Goal: Obtain resource: Obtain resource

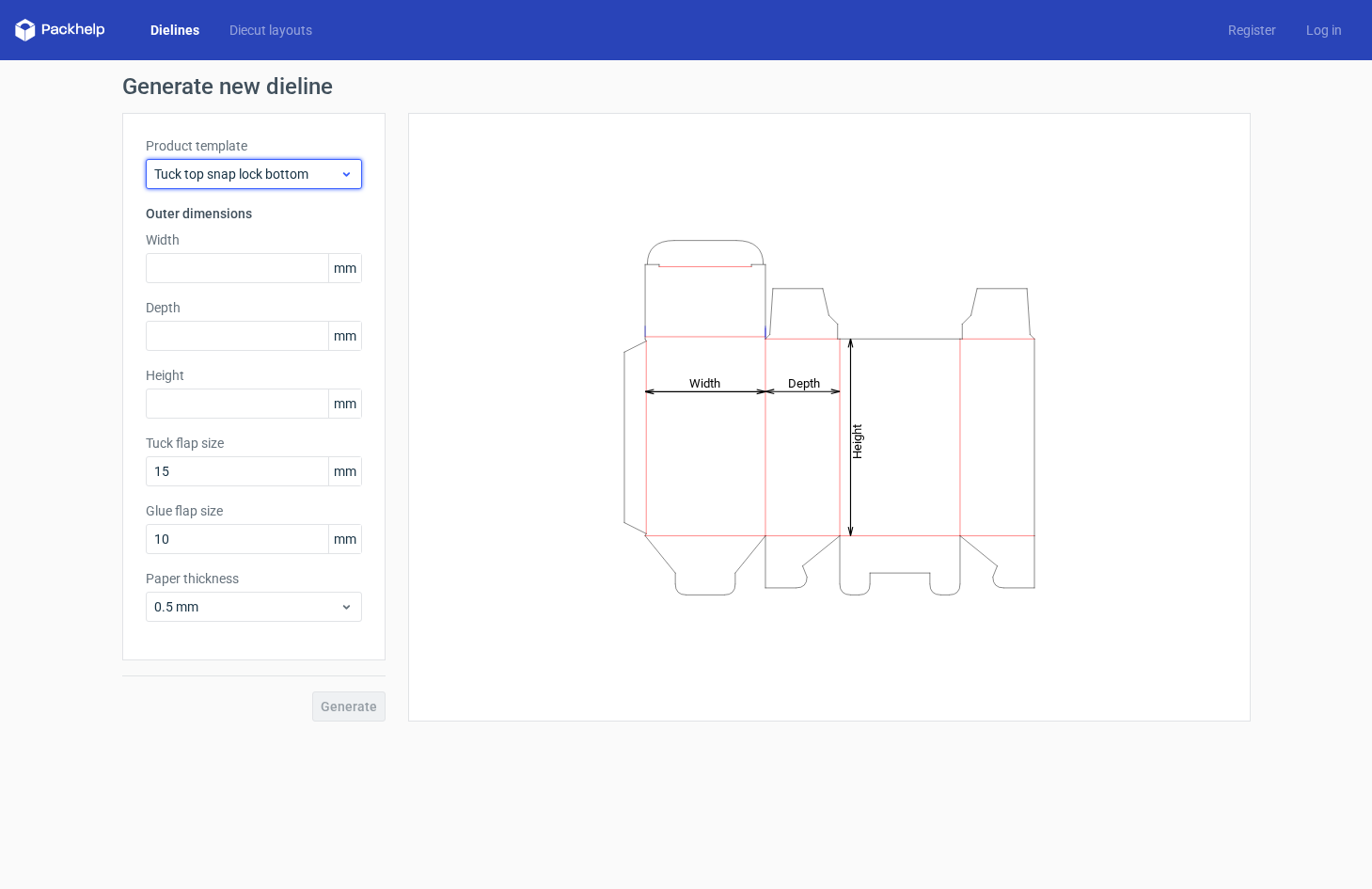
click at [273, 177] on span "Tuck top snap lock bottom" at bounding box center [246, 175] width 185 height 19
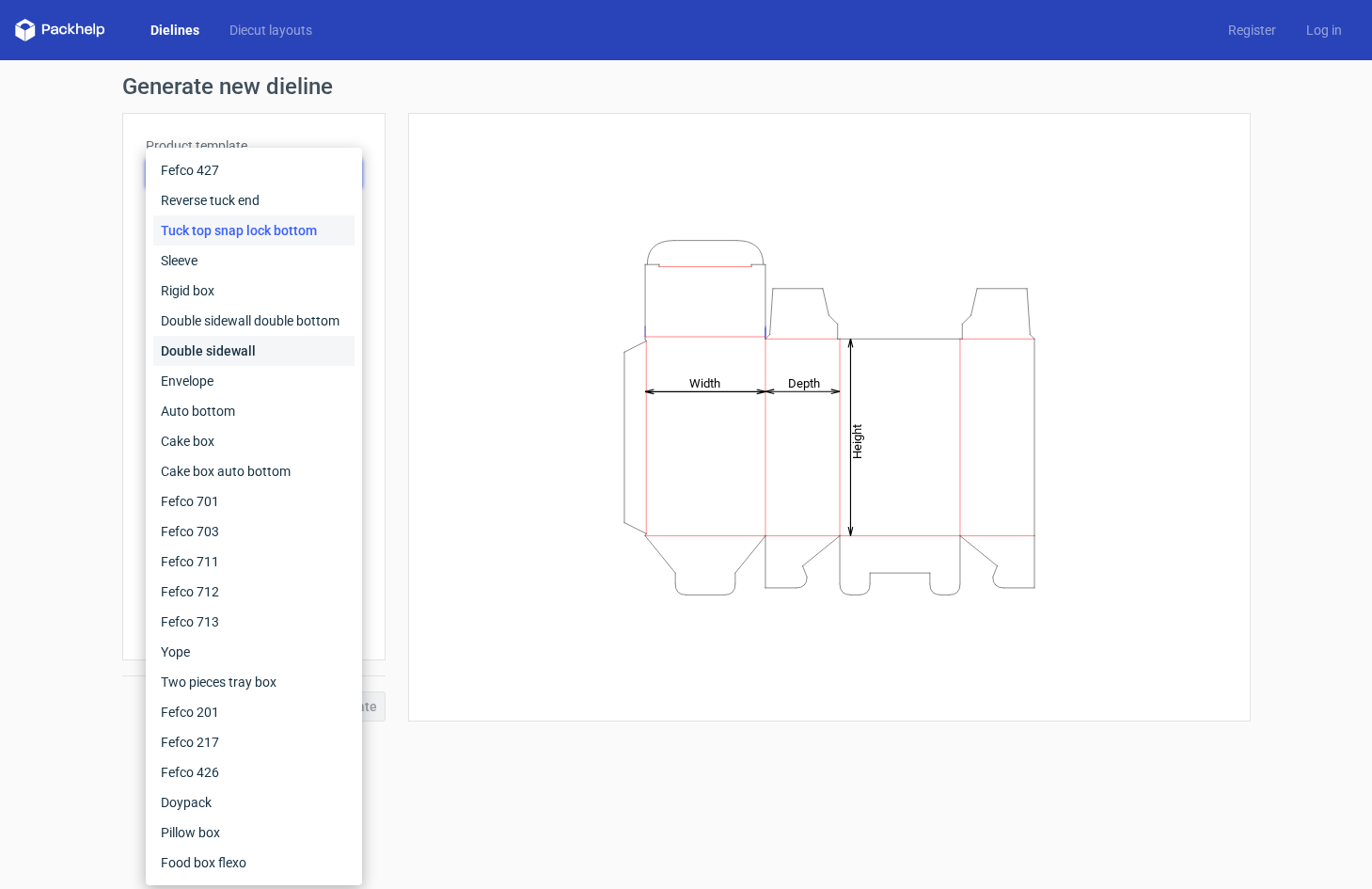
click at [244, 349] on div "Double sidewall" at bounding box center [254, 350] width 201 height 30
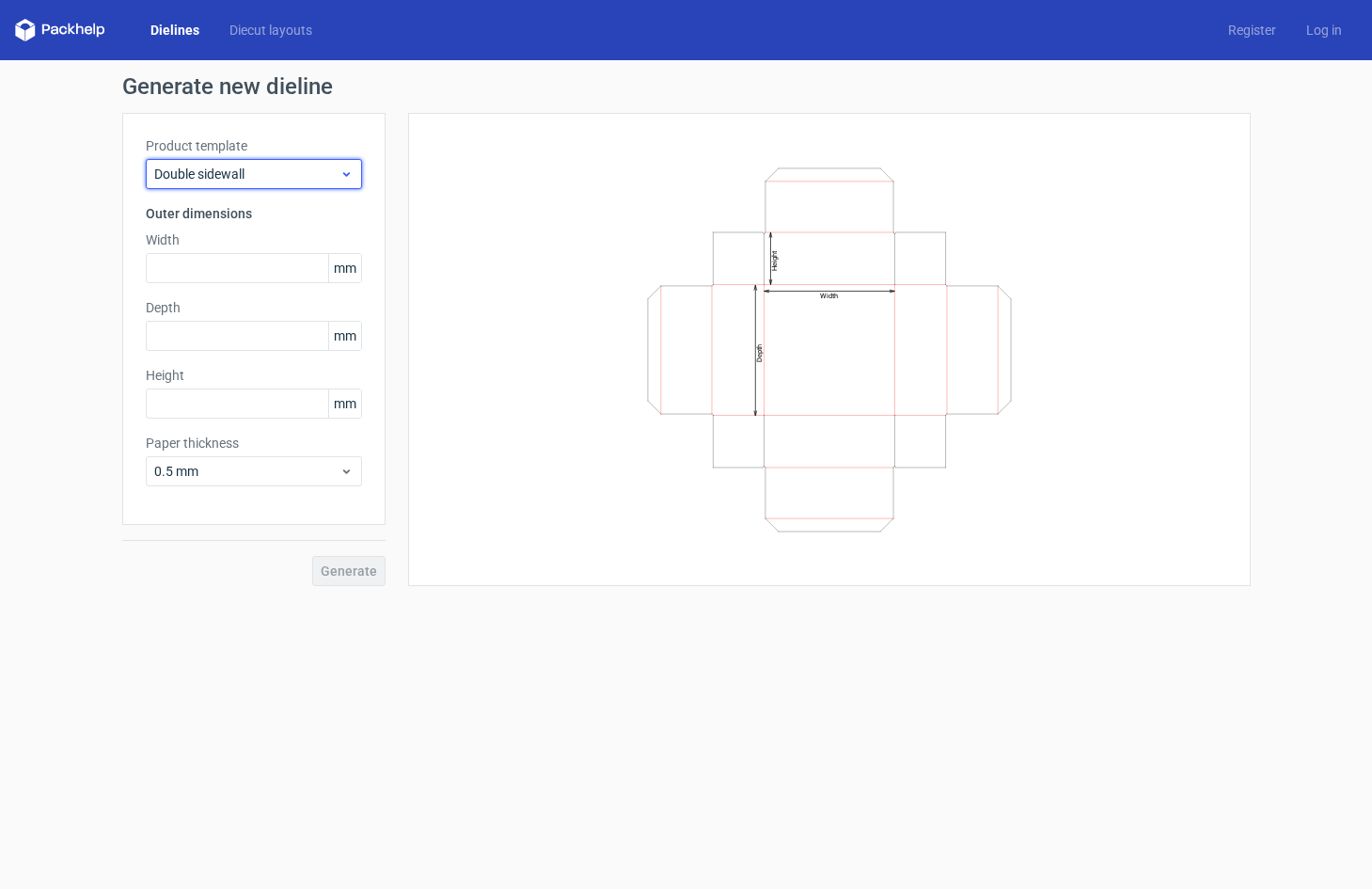
click at [286, 178] on span "Double sidewall" at bounding box center [246, 175] width 185 height 19
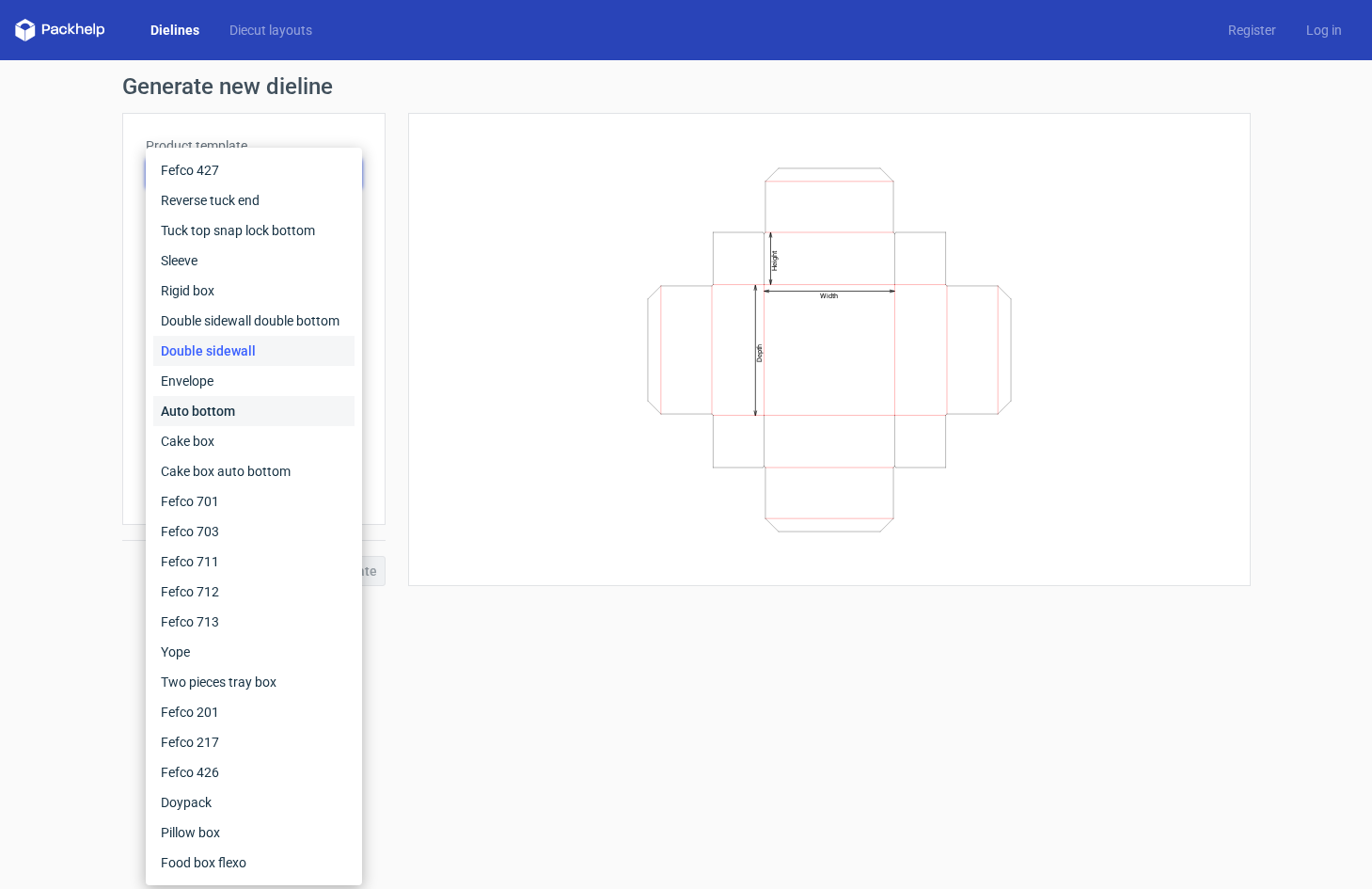
click at [211, 402] on div "Auto bottom" at bounding box center [254, 410] width 201 height 30
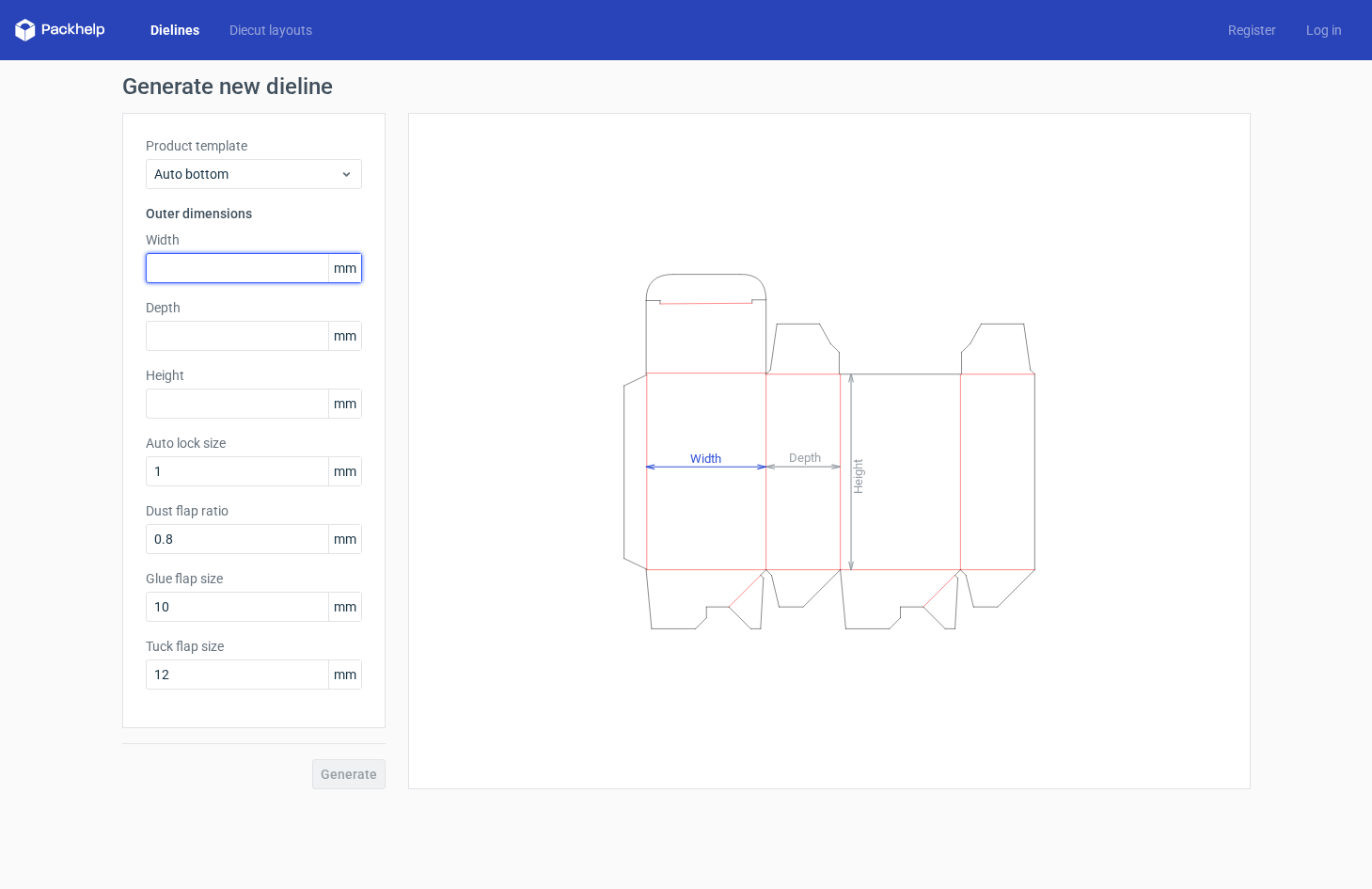
click at [239, 260] on input "text" at bounding box center [254, 268] width 217 height 30
click at [248, 330] on input "text" at bounding box center [254, 335] width 217 height 30
type input "130"
click at [257, 386] on div "Height mm" at bounding box center [254, 392] width 217 height 53
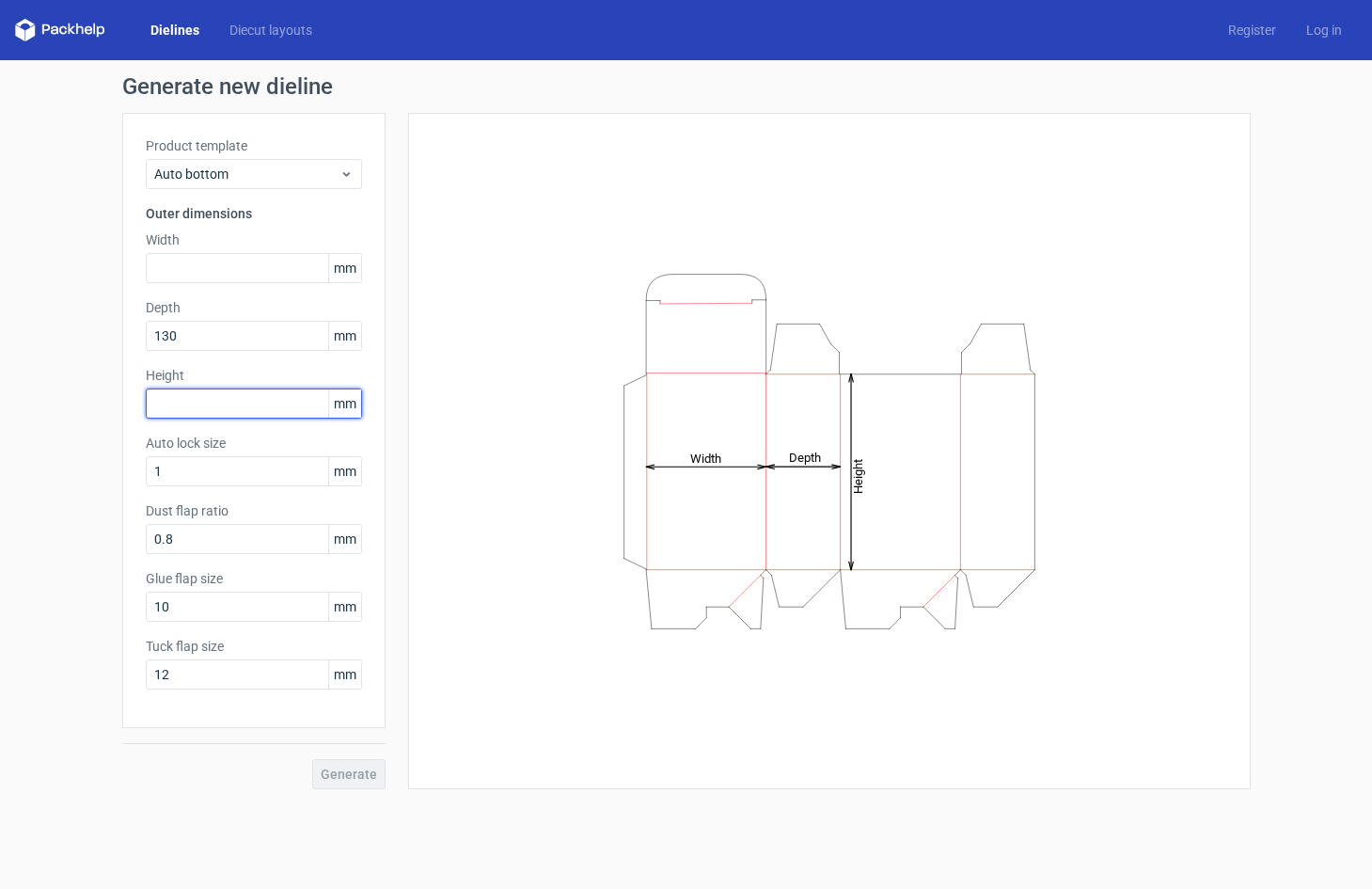
click at [263, 409] on input "text" at bounding box center [254, 403] width 217 height 30
type input "321"
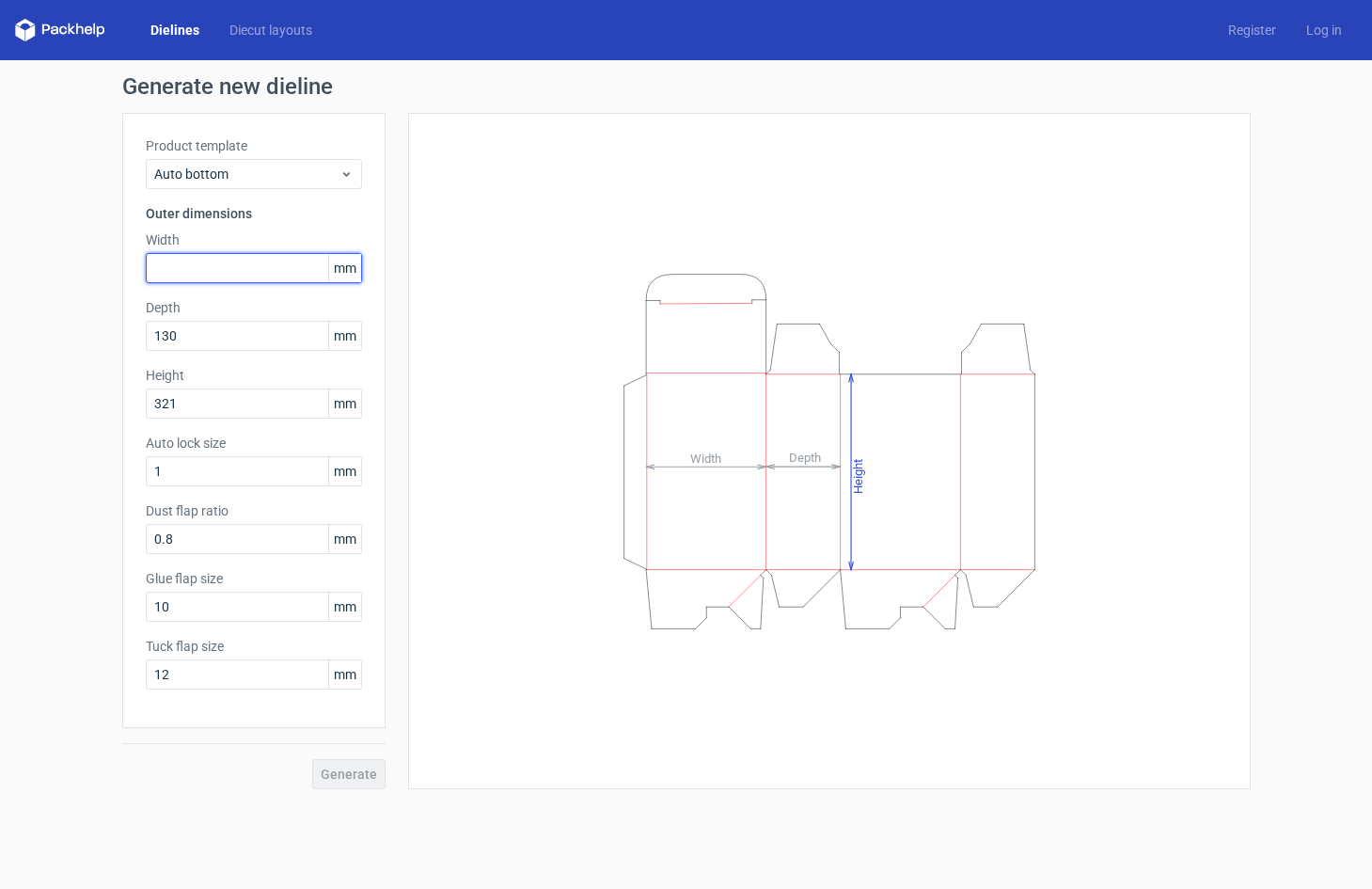
click at [266, 264] on input "text" at bounding box center [254, 268] width 217 height 30
type input "257"
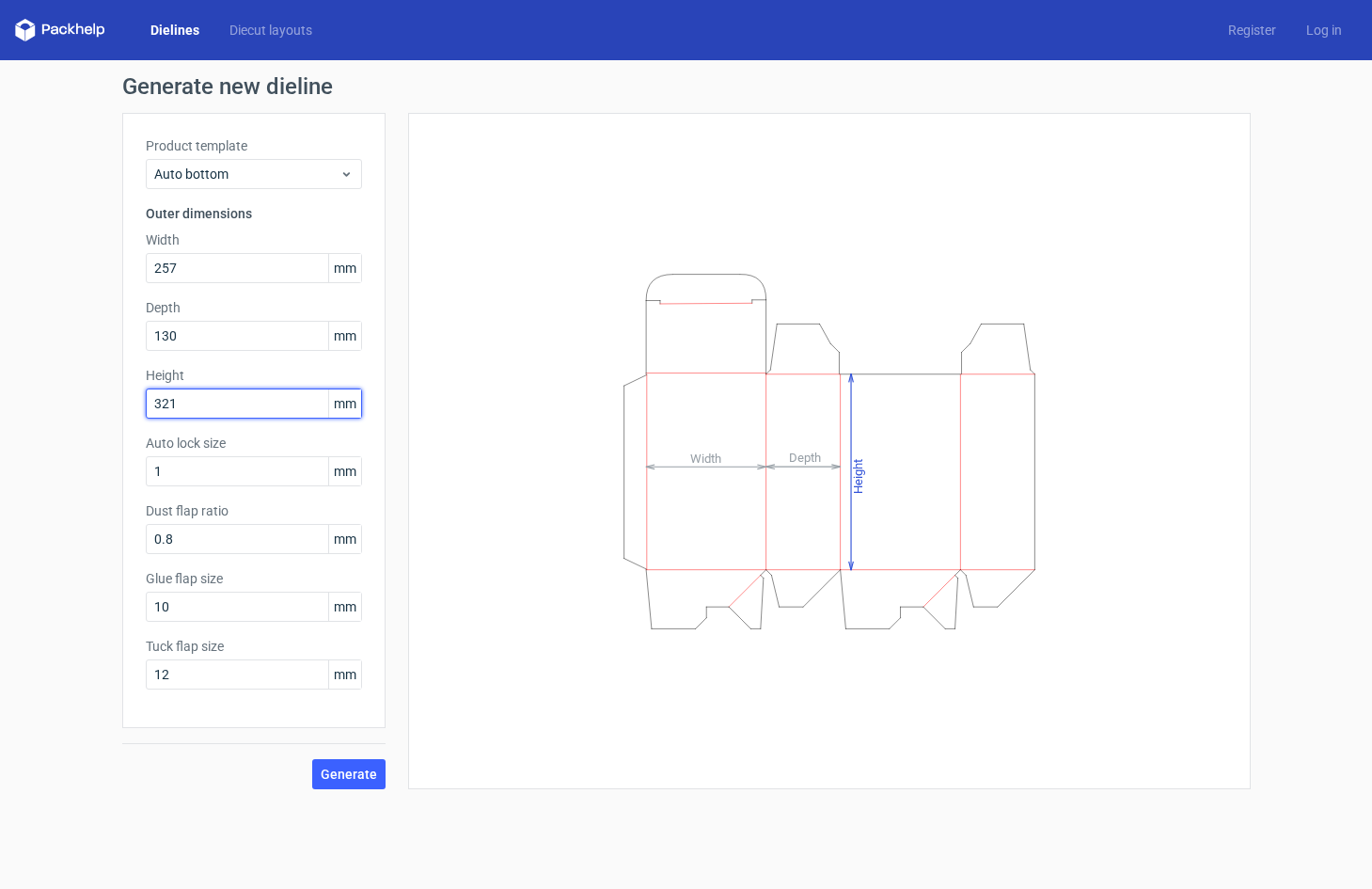
click at [199, 398] on input "321" at bounding box center [254, 403] width 217 height 30
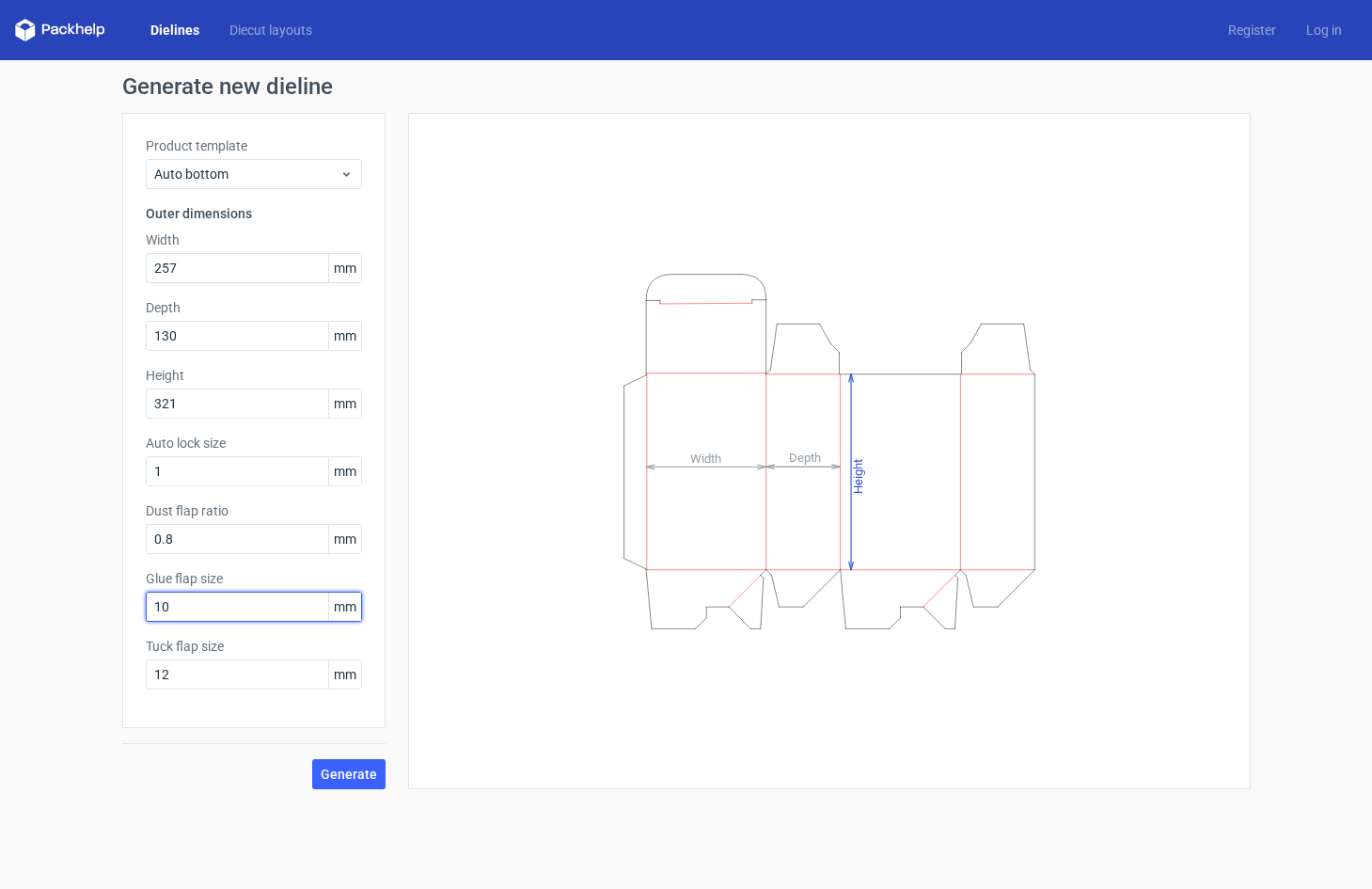
drag, startPoint x: 192, startPoint y: 609, endPoint x: 112, endPoint y: 608, distance: 80.0
click at [113, 608] on div "Generate new dieline Product template Auto bottom Outer dimensions Width 257 mm…" at bounding box center [686, 433] width 1372 height 744
type input "13"
click at [336, 767] on span "Generate" at bounding box center [348, 774] width 57 height 13
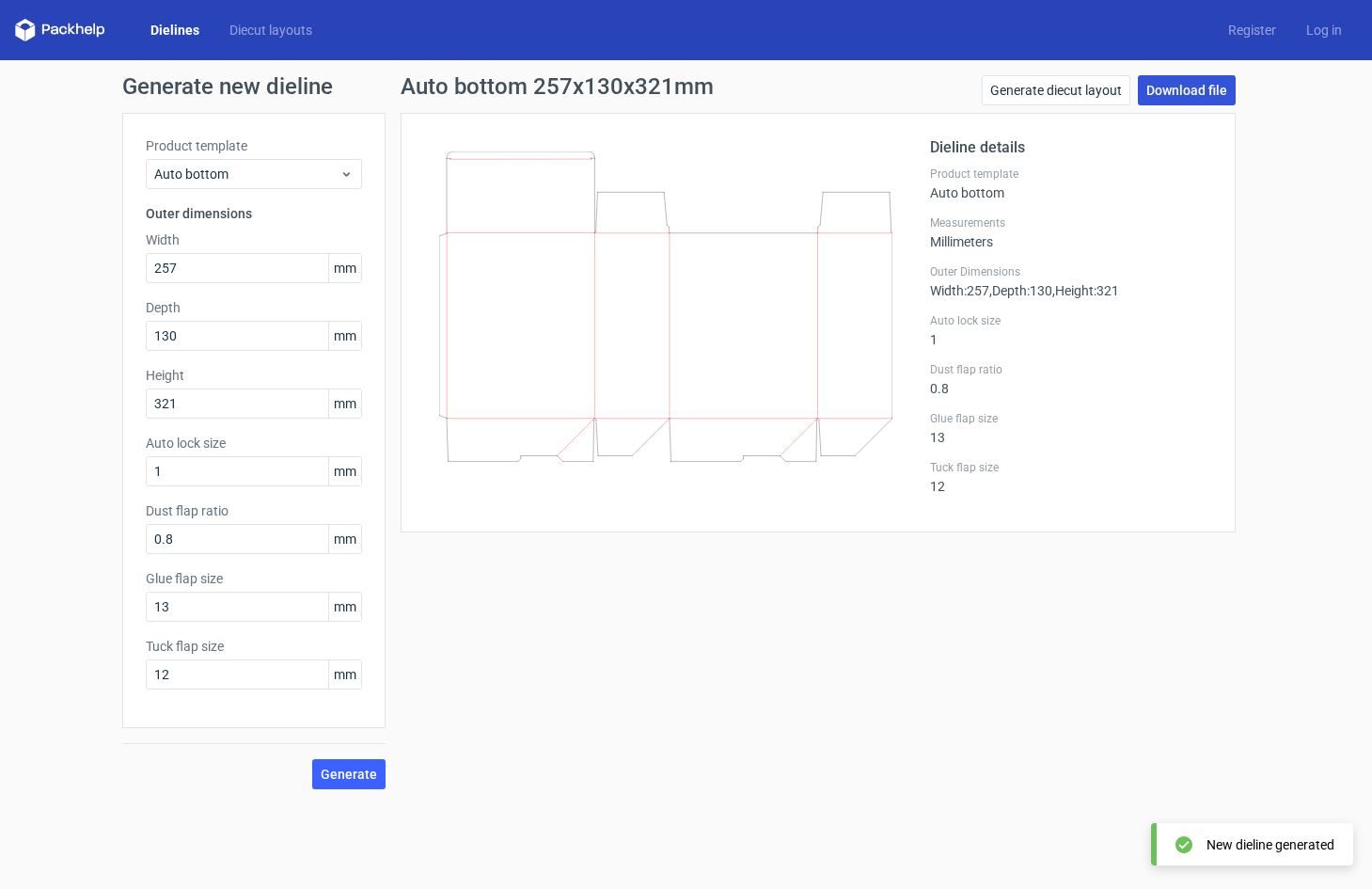
click at [1169, 96] on link "Download file" at bounding box center [1187, 89] width 98 height 30
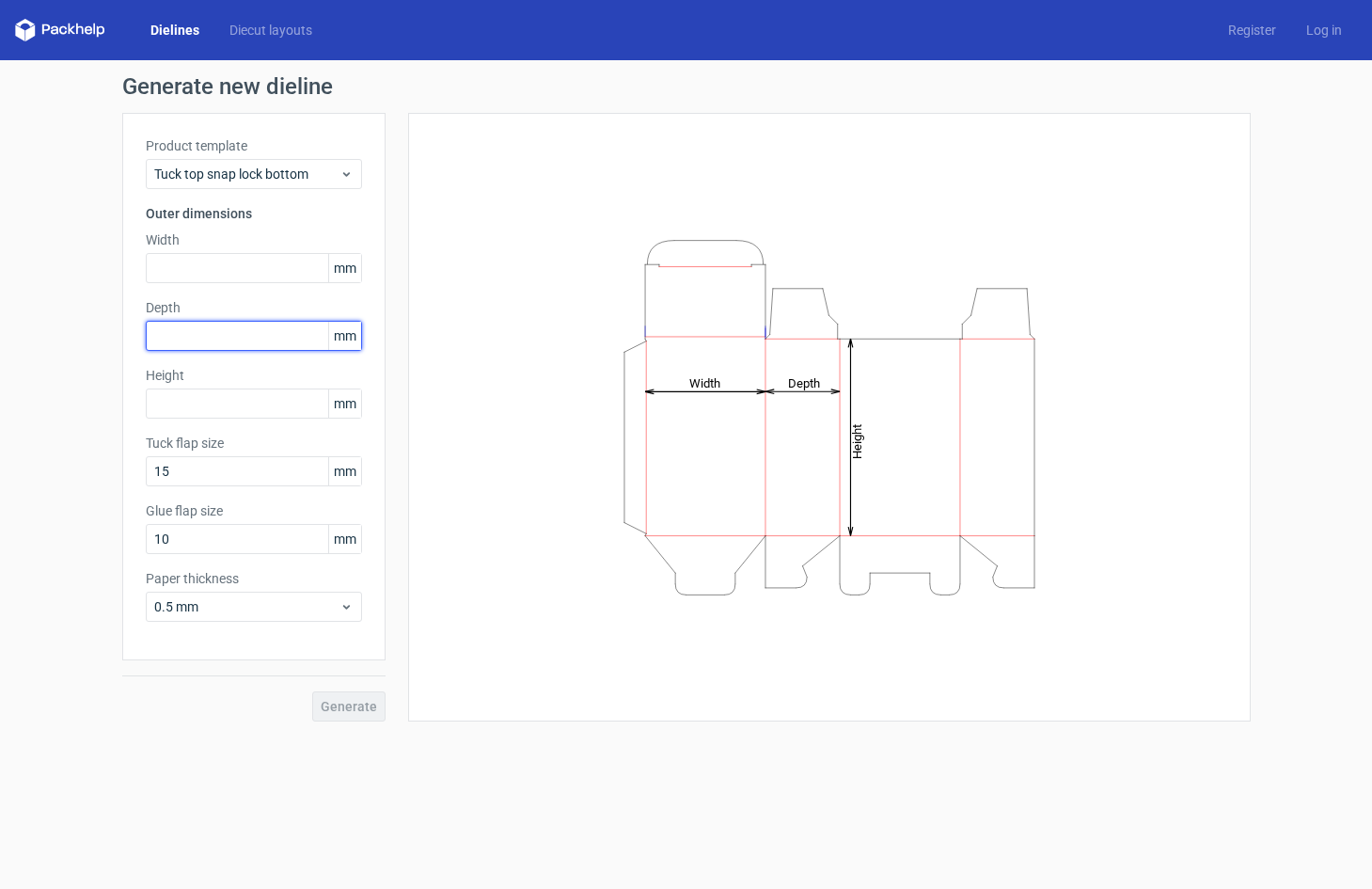
click at [278, 338] on input "text" at bounding box center [254, 335] width 217 height 30
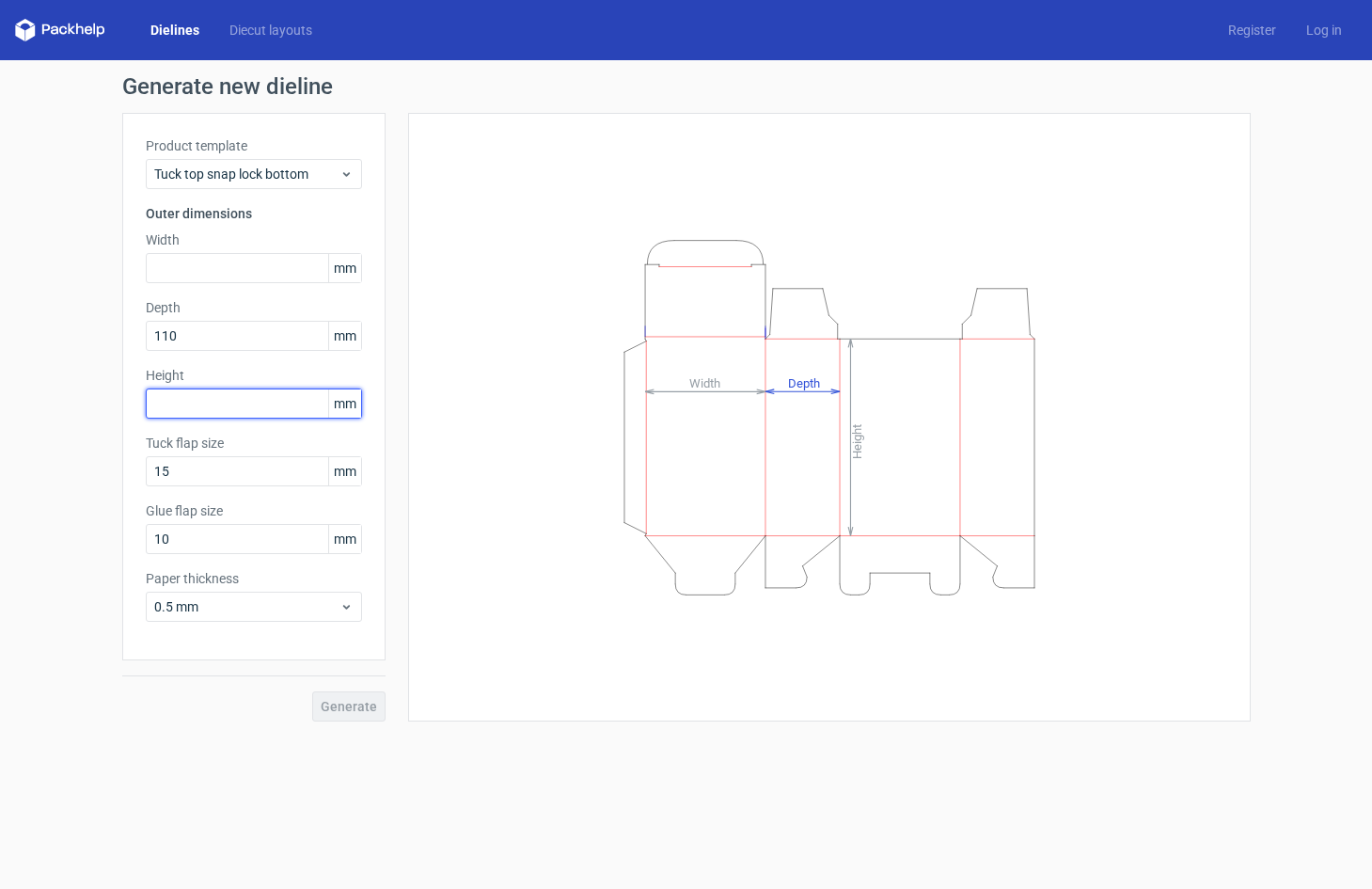
click at [263, 406] on input "text" at bounding box center [254, 403] width 217 height 30
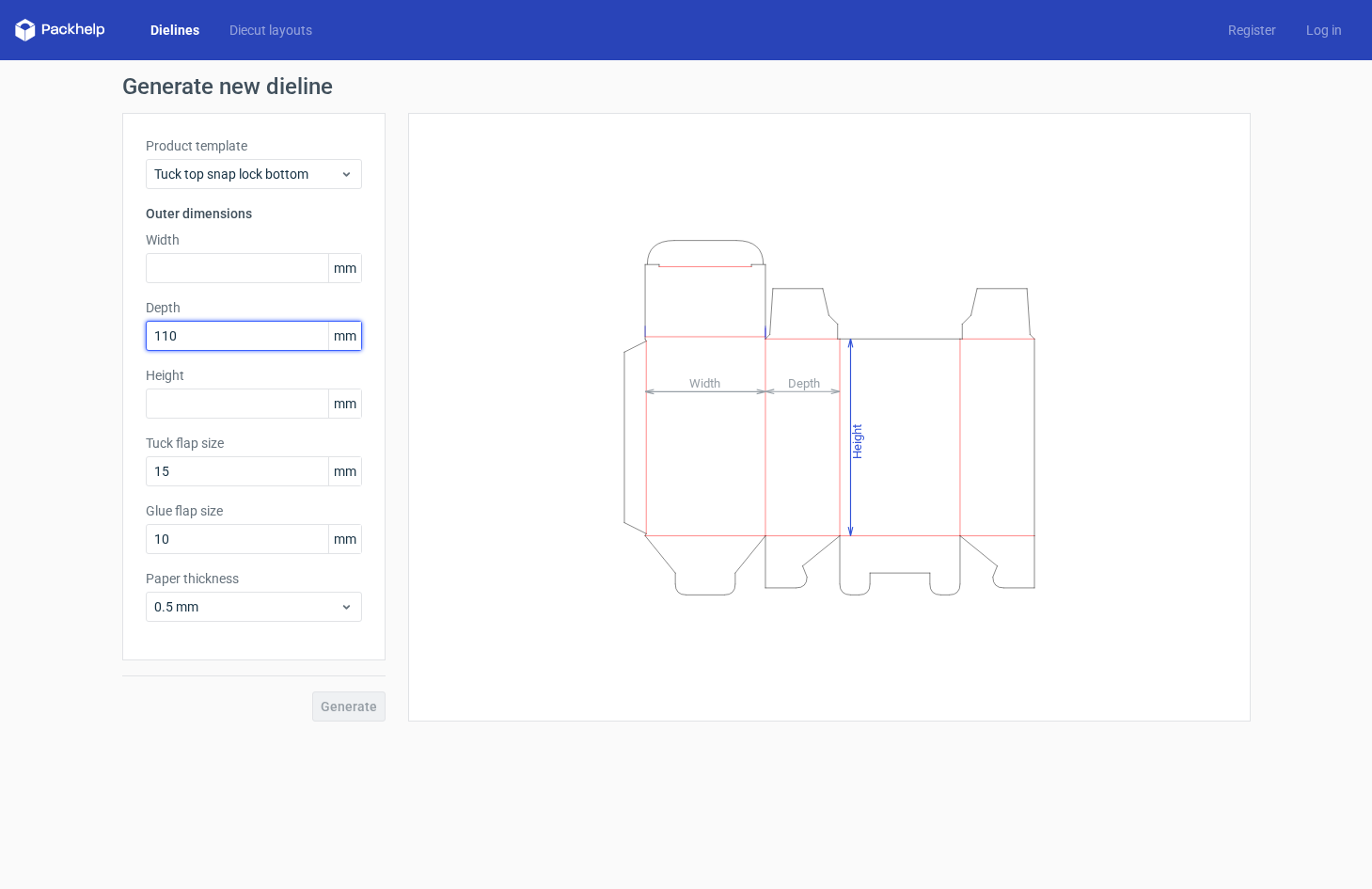
click at [221, 344] on input "110" at bounding box center [254, 335] width 217 height 30
type input "110"
click at [225, 271] on input "text" at bounding box center [254, 268] width 217 height 30
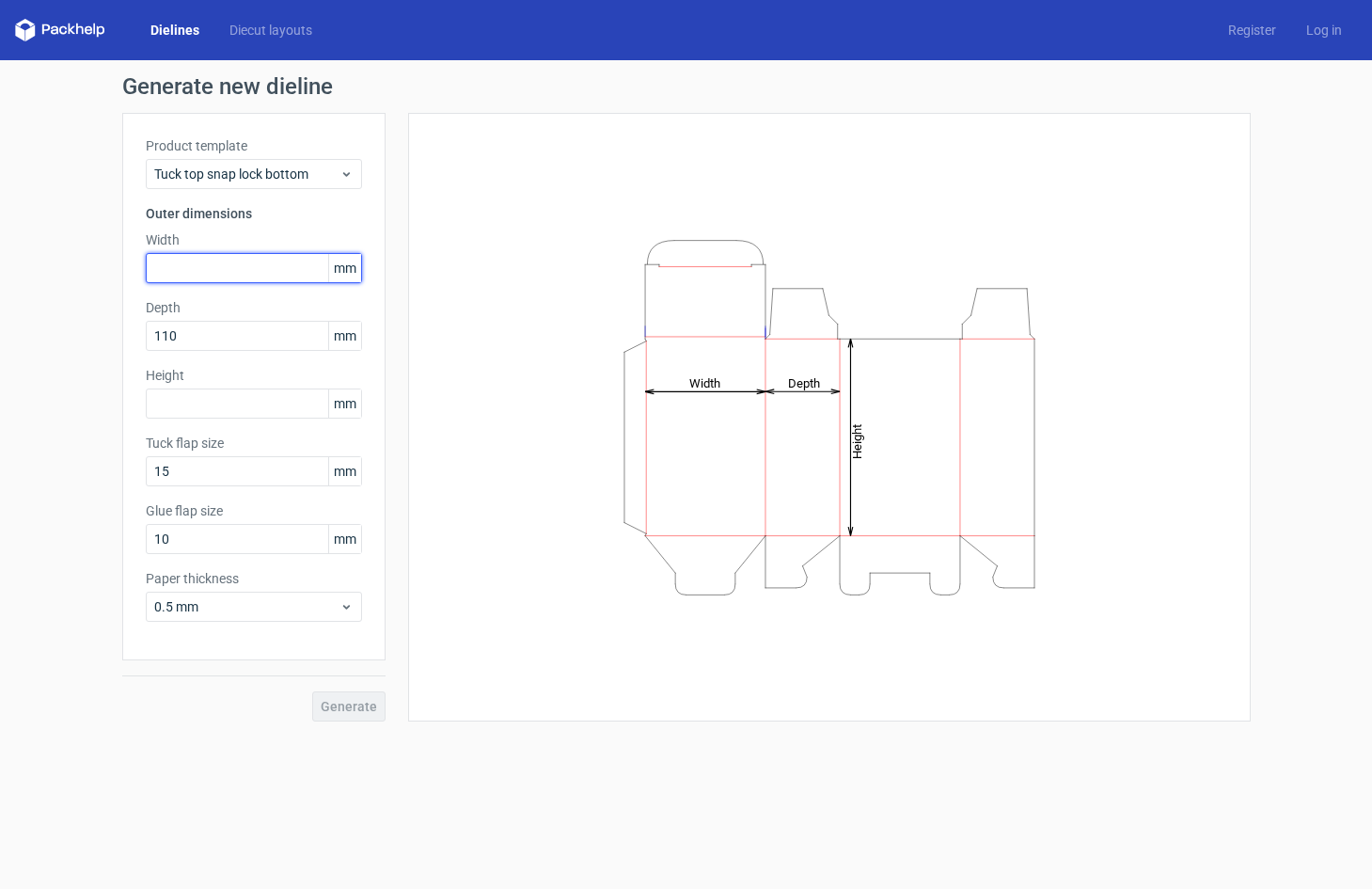
click at [229, 276] on input "text" at bounding box center [254, 268] width 217 height 30
type input "257"
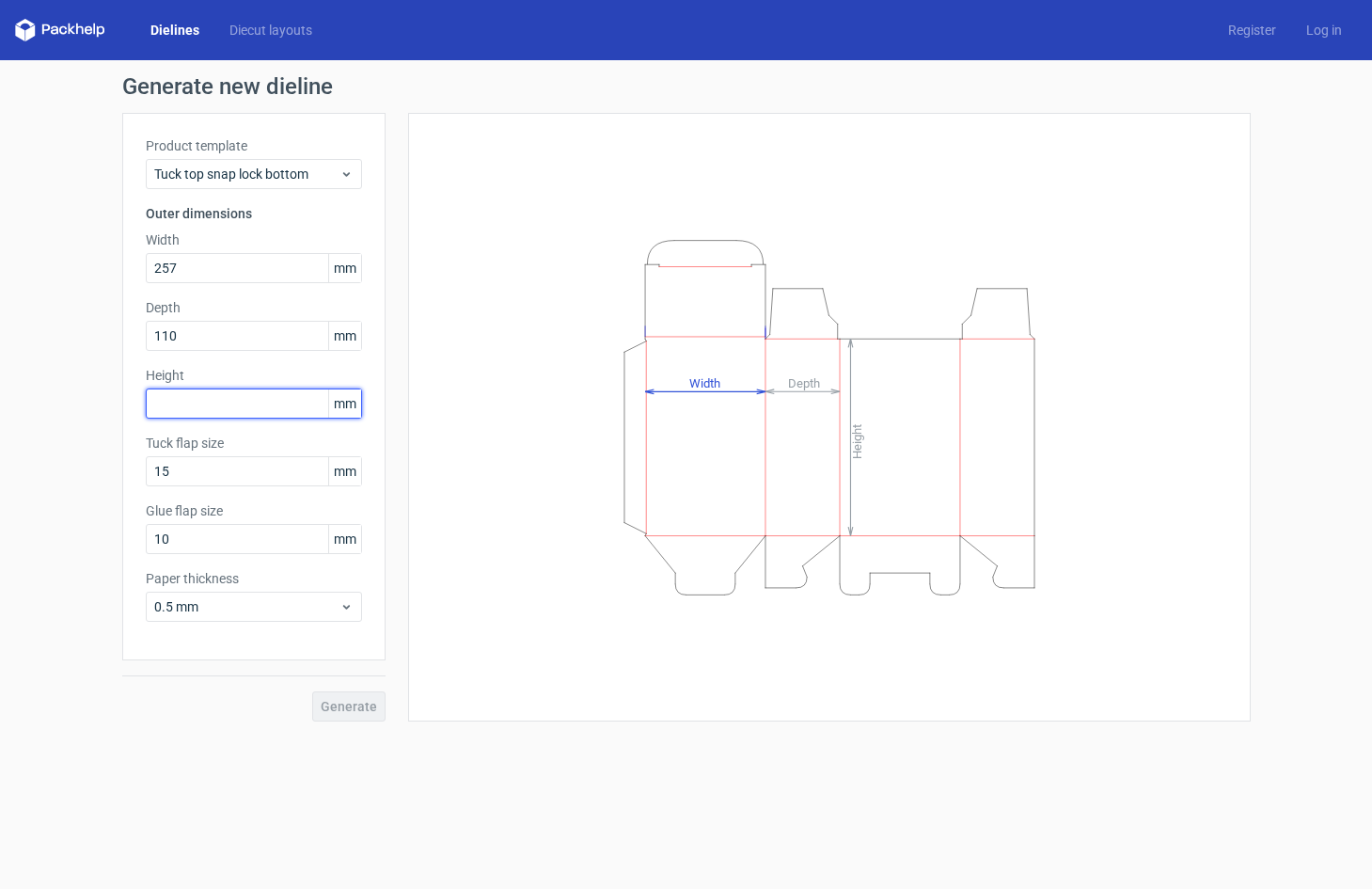
click at [278, 405] on input "text" at bounding box center [254, 403] width 217 height 30
type input "321"
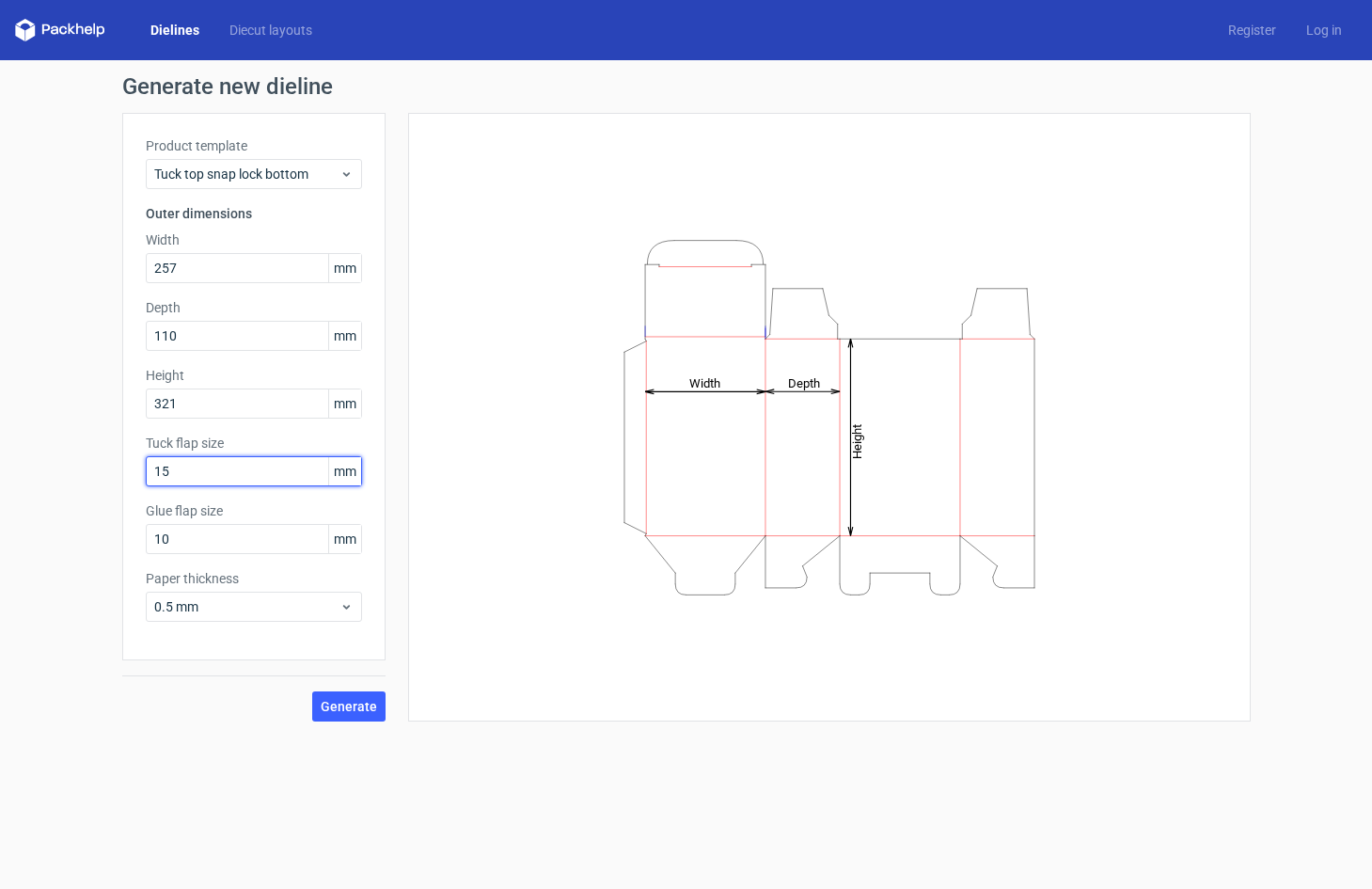
click at [300, 468] on input "15" at bounding box center [254, 471] width 217 height 30
click at [342, 706] on span "Generate" at bounding box center [348, 707] width 57 height 13
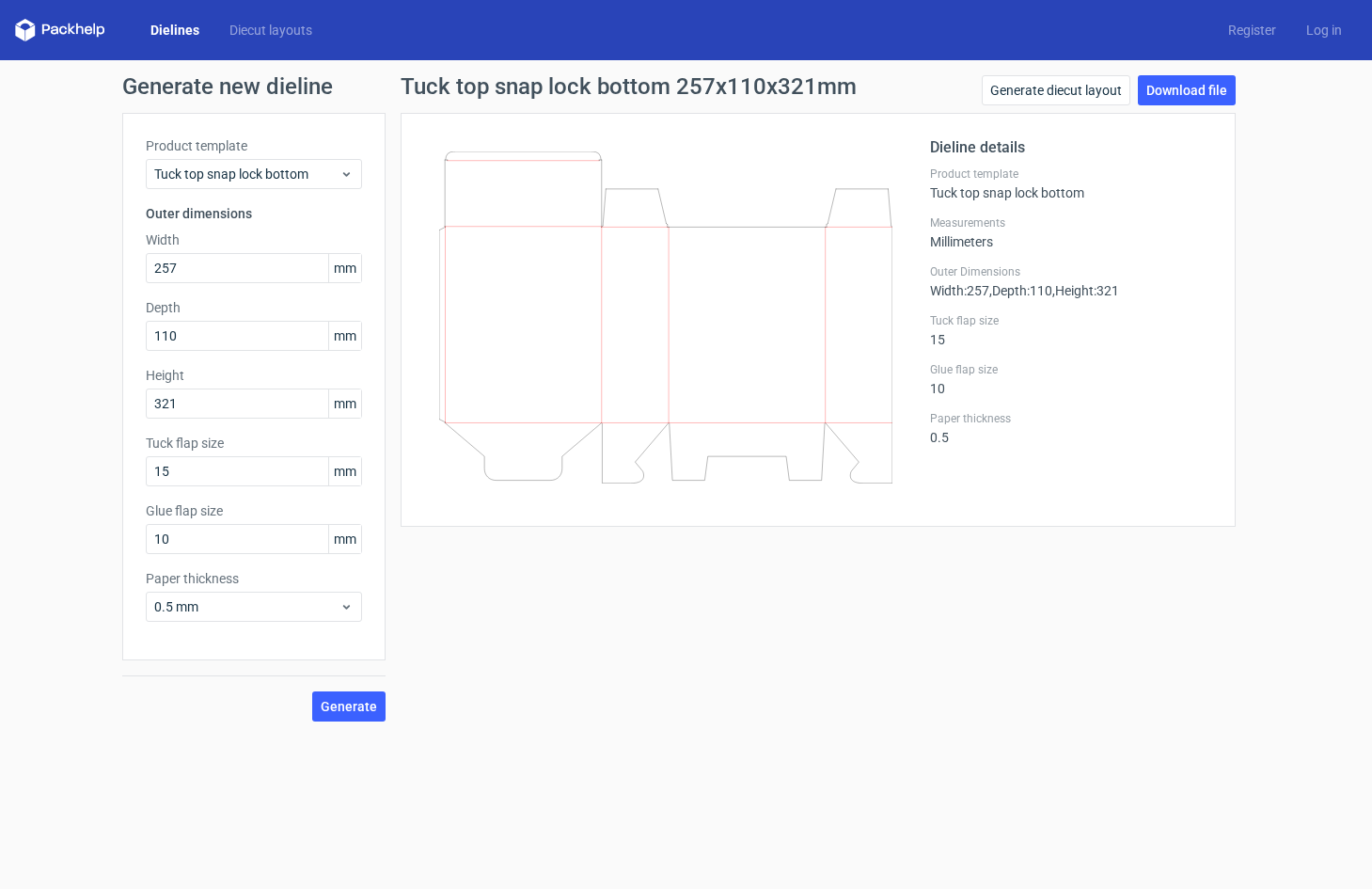
click at [314, 192] on div "Product template Tuck top snap lock bottom Outer dimensions Width 257 mm Depth …" at bounding box center [254, 386] width 264 height 548
click at [314, 176] on span "Tuck top snap lock bottom" at bounding box center [246, 175] width 185 height 19
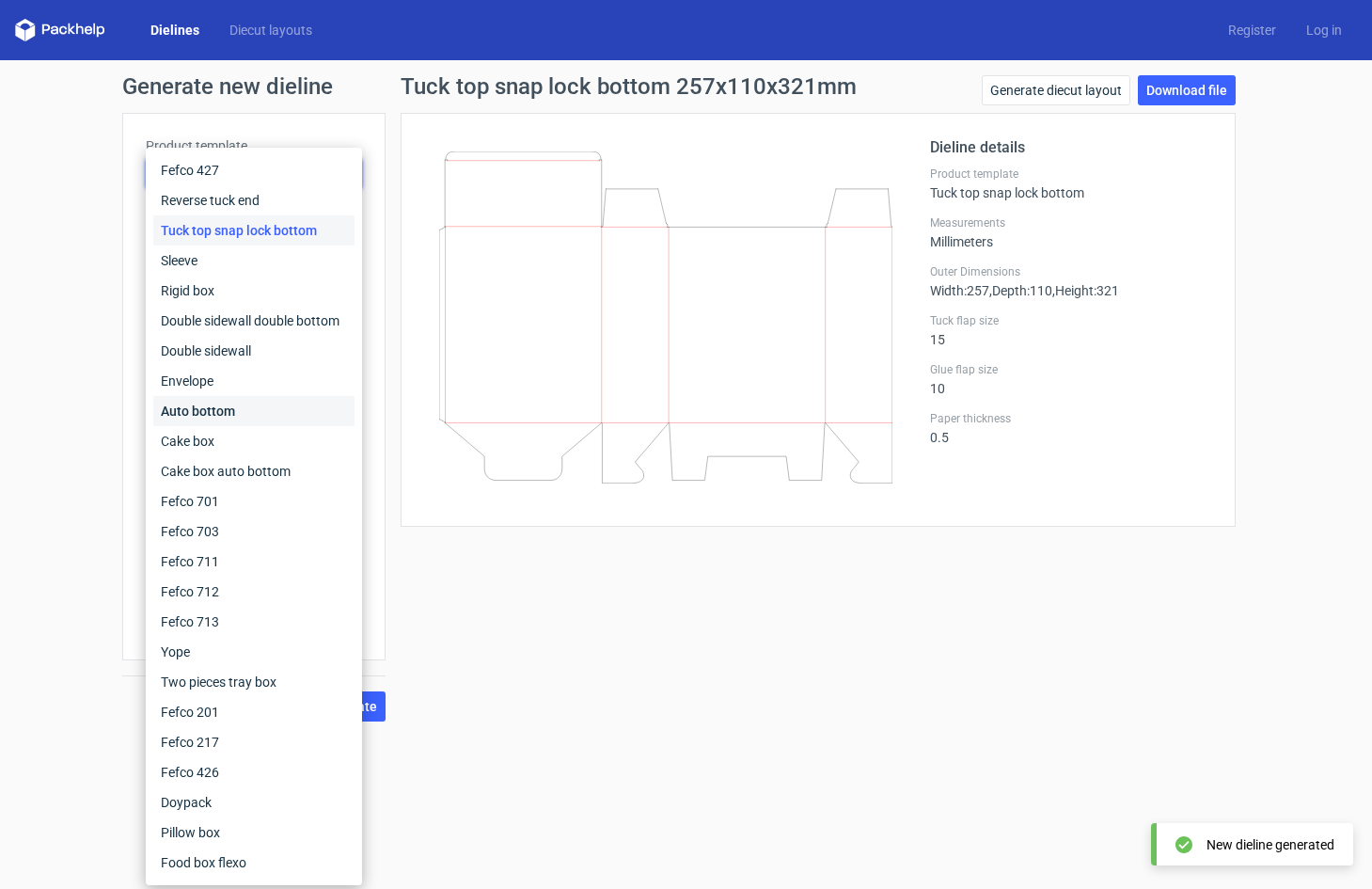
click at [221, 422] on div "Auto bottom" at bounding box center [254, 410] width 201 height 30
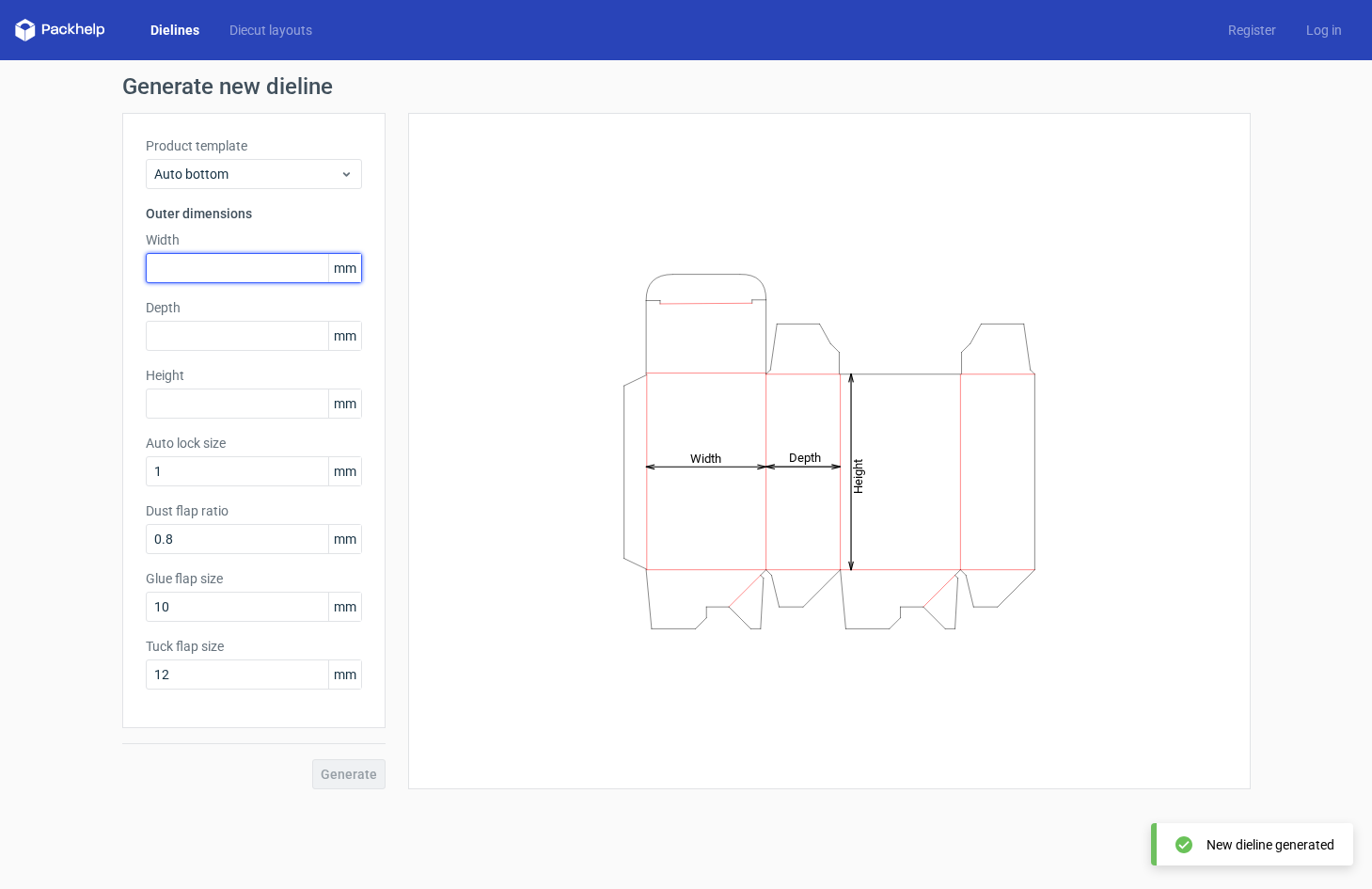
click at [258, 266] on input "text" at bounding box center [254, 268] width 217 height 30
click at [258, 268] on input "text" at bounding box center [254, 268] width 217 height 30
type input "257"
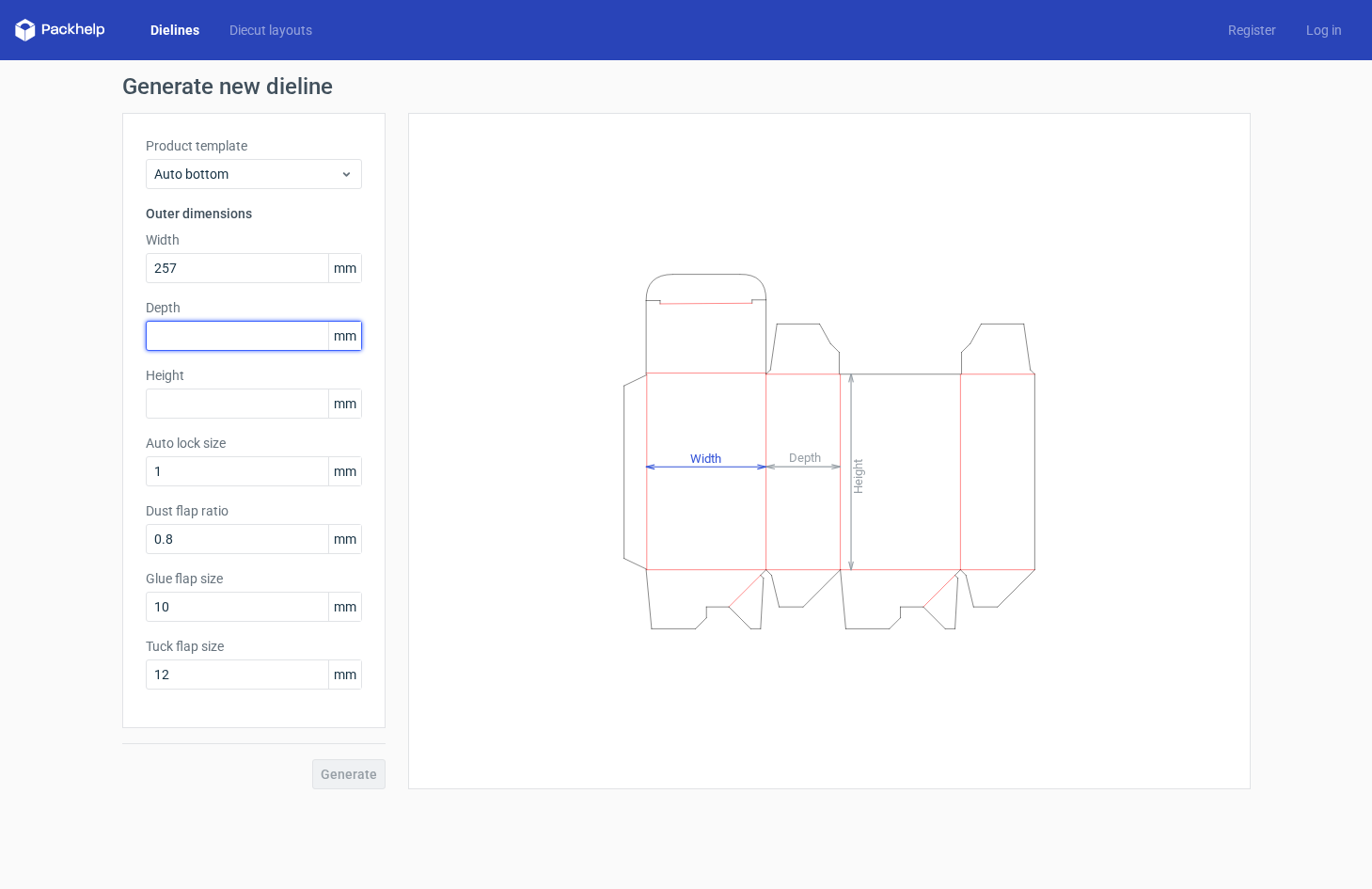
click at [265, 333] on input "text" at bounding box center [254, 335] width 217 height 30
type input "110"
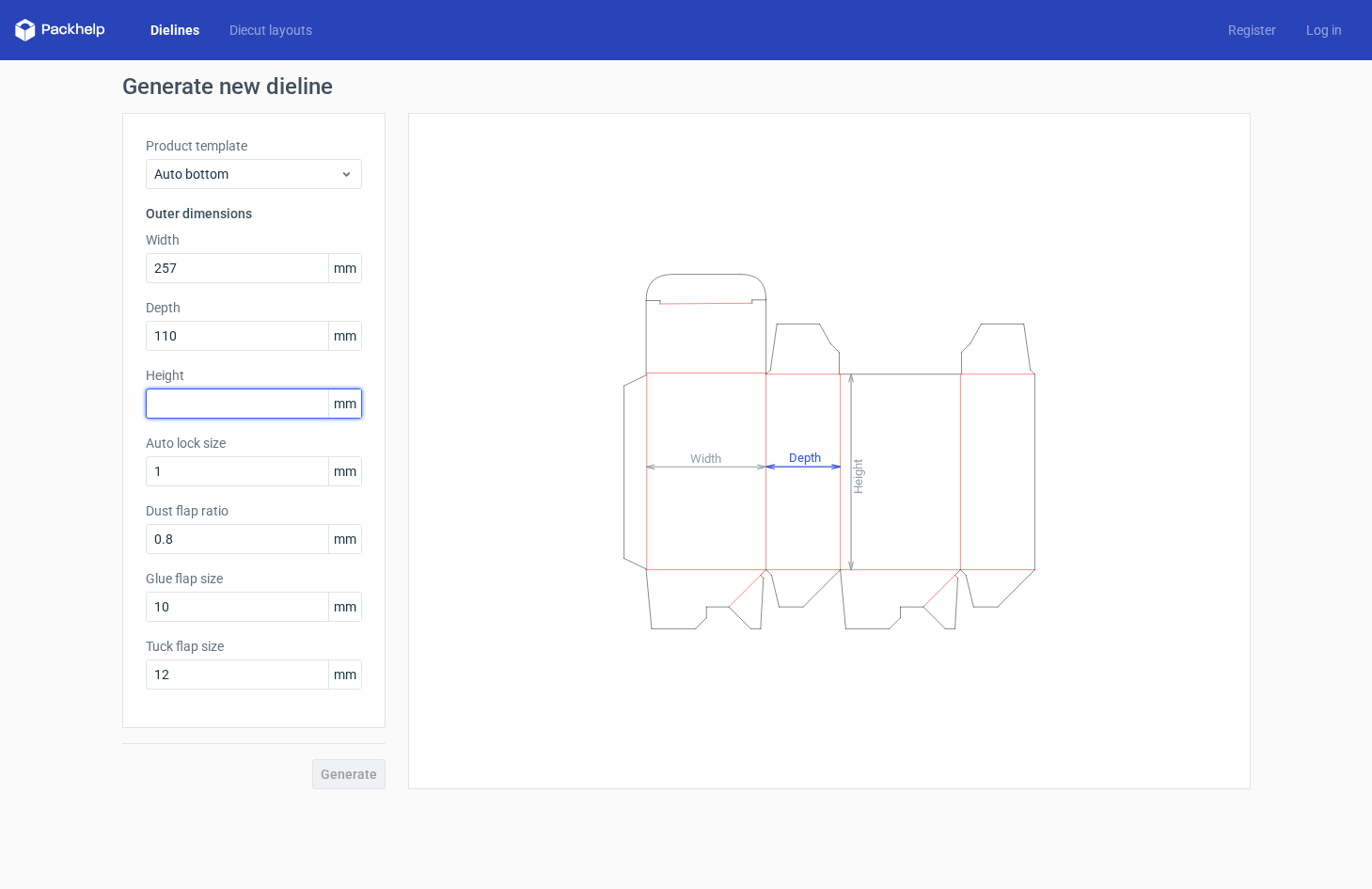
click at [292, 402] on input "text" at bounding box center [254, 403] width 217 height 30
click at [240, 401] on input "text" at bounding box center [254, 403] width 217 height 30
type input "321"
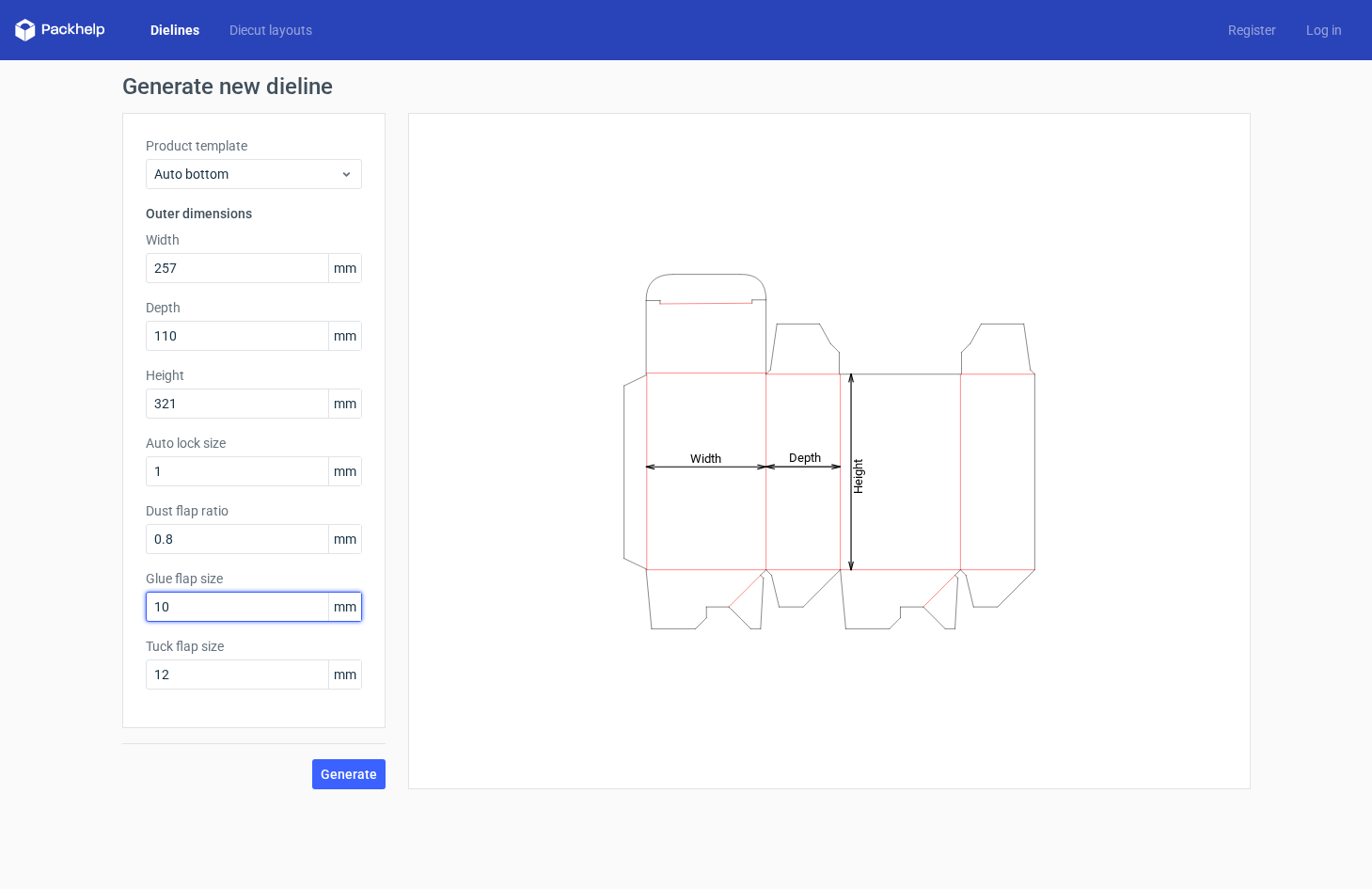
click at [182, 607] on input "10" at bounding box center [254, 606] width 217 height 30
drag, startPoint x: 192, startPoint y: 608, endPoint x: 96, endPoint y: 609, distance: 96.0
click at [96, 609] on div "Generate new dieline Product template Auto bottom Outer dimensions Width 257 mm…" at bounding box center [686, 433] width 1372 height 744
type input "15"
click at [352, 765] on button "Generate" at bounding box center [349, 774] width 74 height 30
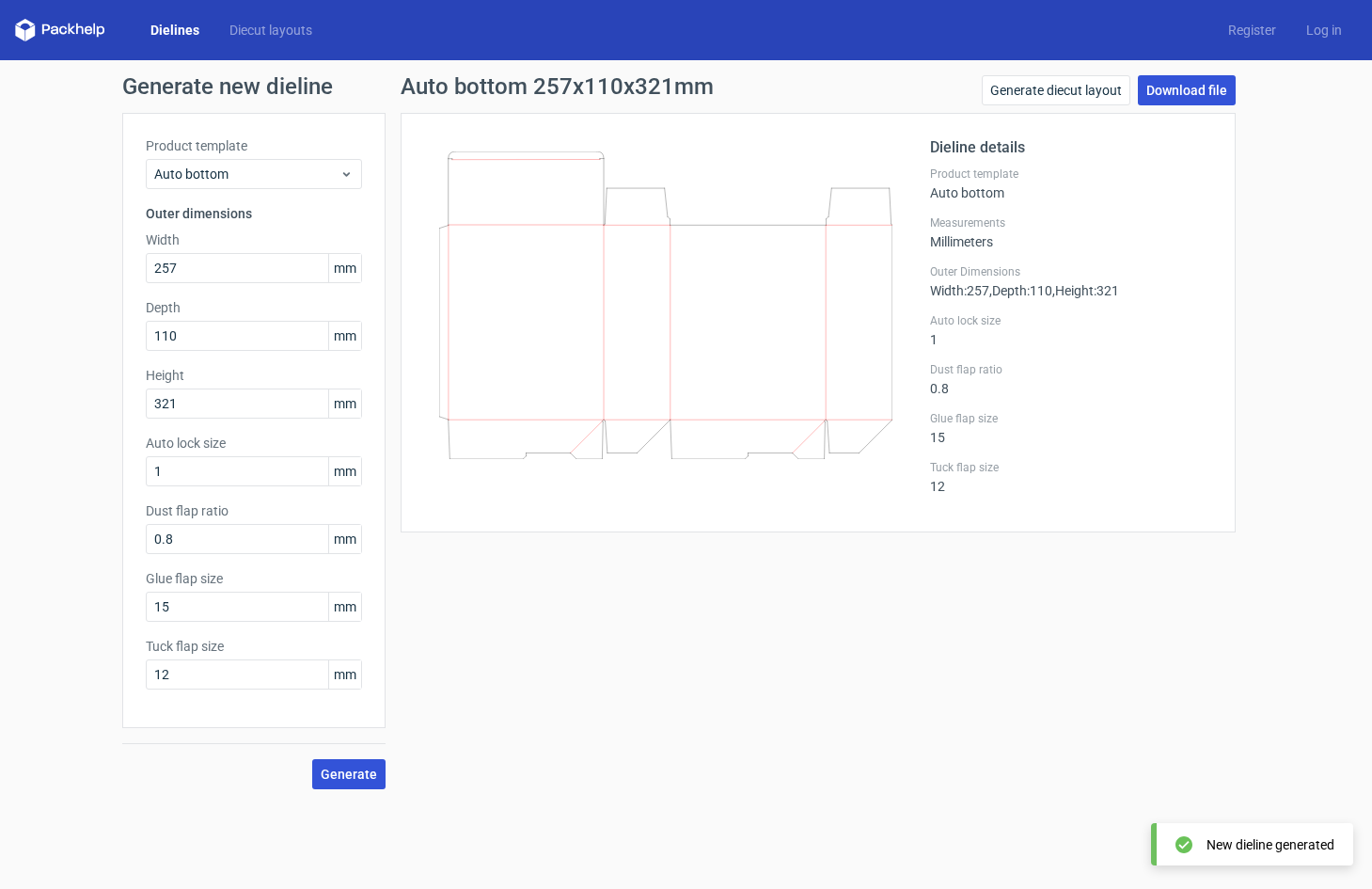
click at [1169, 89] on link "Download file" at bounding box center [1187, 89] width 98 height 30
